Goal: Information Seeking & Learning: Learn about a topic

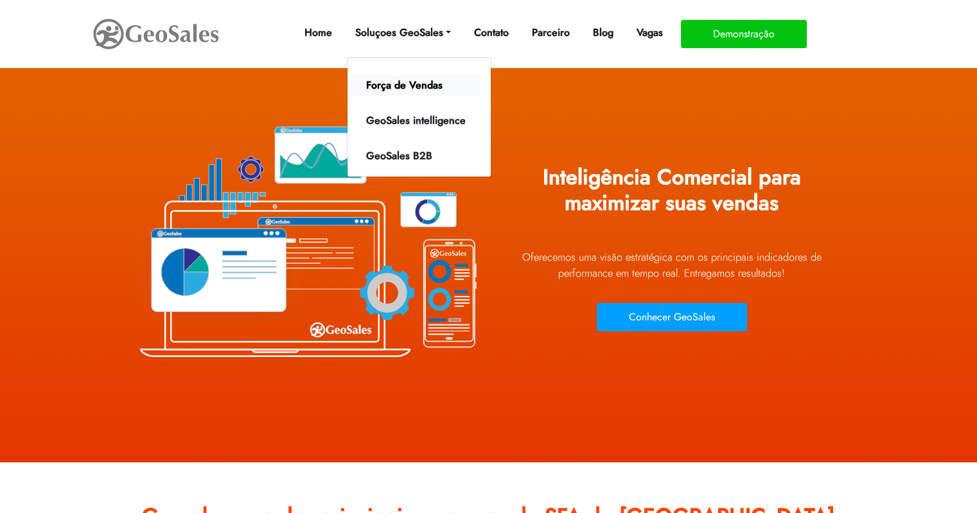
click at [381, 87] on link "Força de Vendas" at bounding box center [415, 85] width 130 height 21
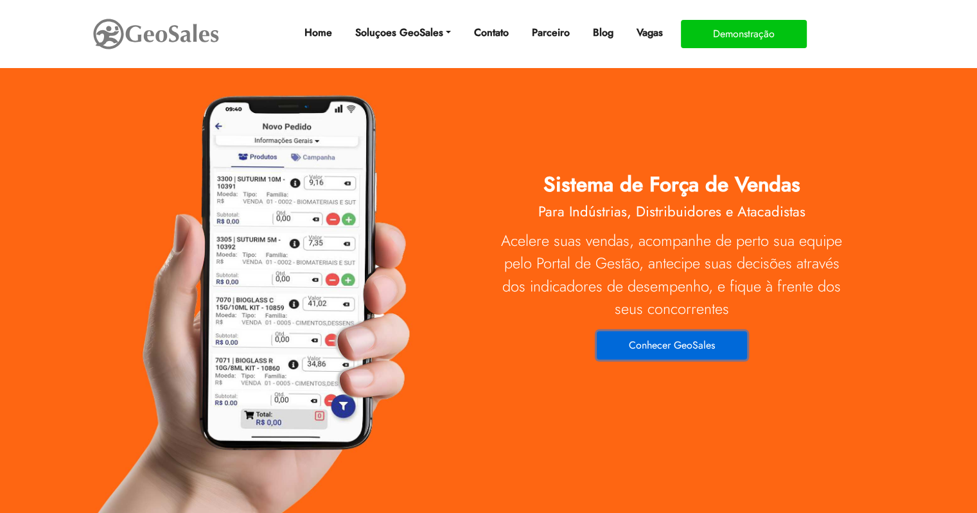
click at [658, 347] on button "Conhecer GeoSales" at bounding box center [672, 346] width 150 height 28
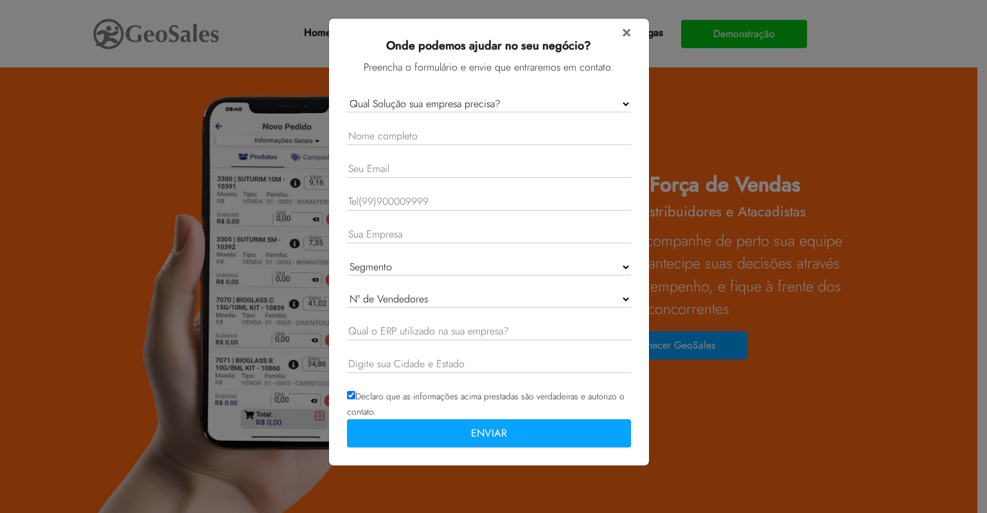
click at [632, 26] on div "× Onde podemos ajudar no seu negócio? Preencha o formulário e envie que entrare…" at bounding box center [489, 239] width 294 height 441
click at [628, 32] on span "×" at bounding box center [626, 31] width 9 height 22
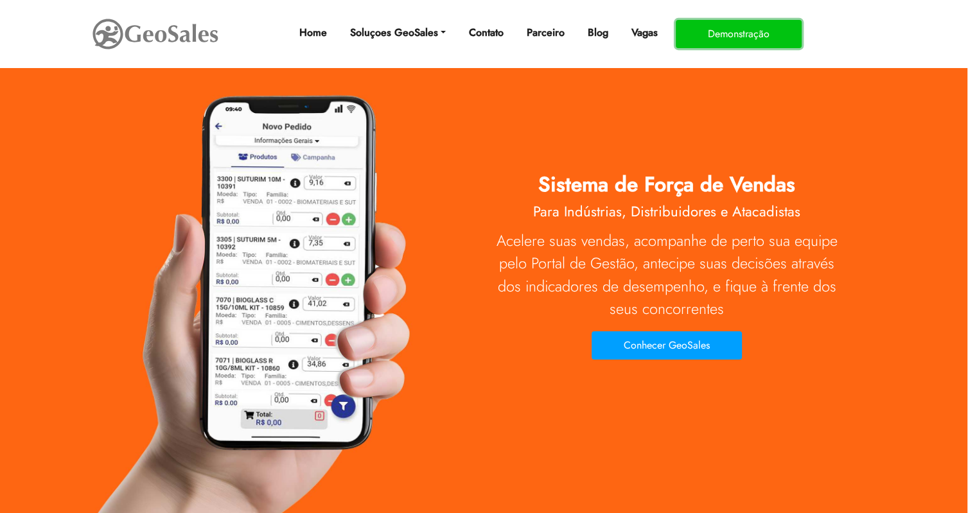
click at [747, 33] on button "Demonstração" at bounding box center [739, 34] width 126 height 28
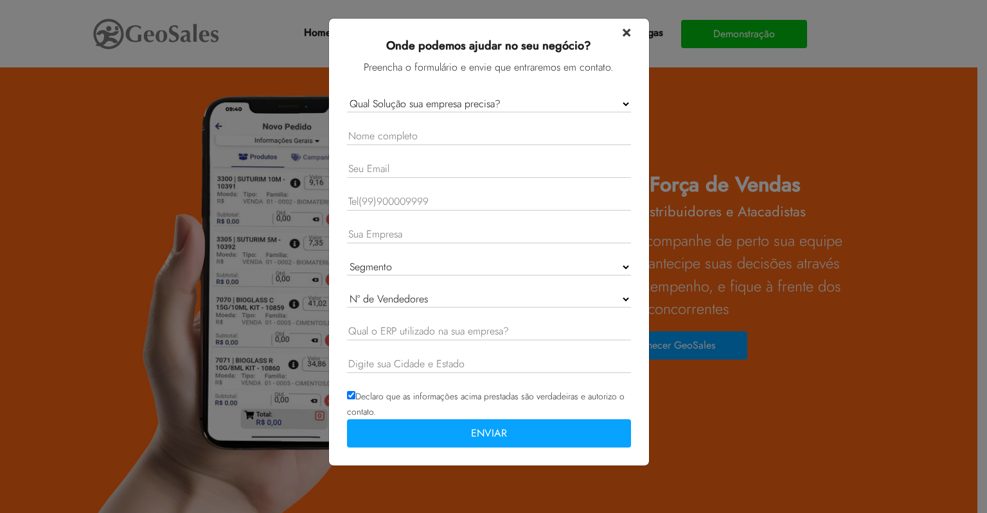
click at [628, 32] on span "×" at bounding box center [626, 31] width 9 height 22
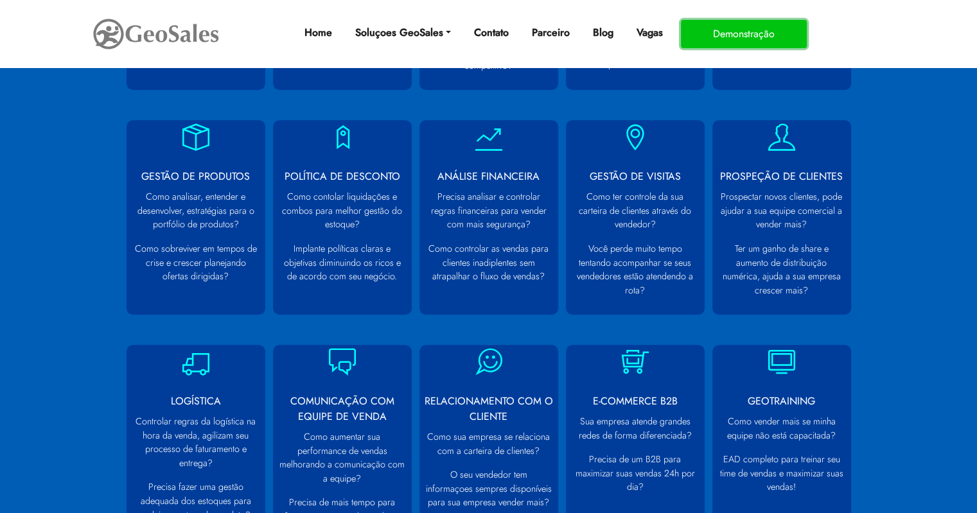
scroll to position [771, 0]
